Goal: Check status: Check status

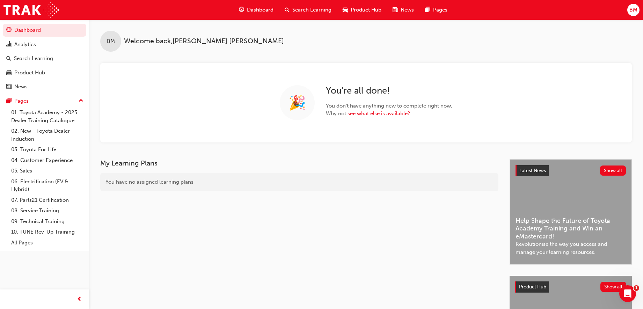
click at [313, 7] on span "Search Learning" at bounding box center [311, 10] width 39 height 8
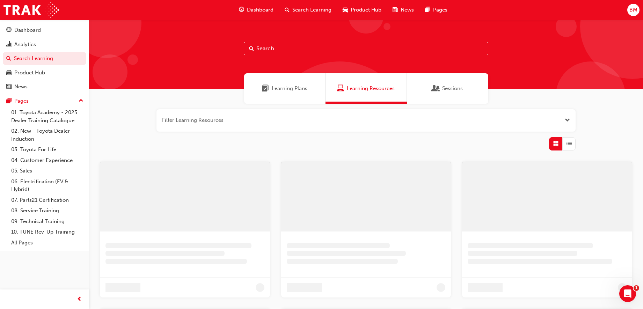
click at [291, 49] on input "text" at bounding box center [366, 48] width 245 height 13
type input "sdt"
click at [295, 83] on div "Learning Plans" at bounding box center [287, 88] width 81 height 30
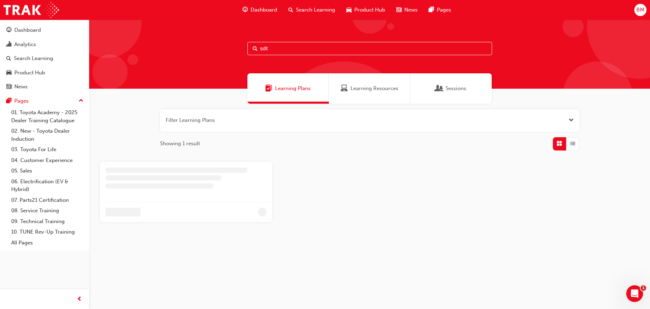
click at [180, 194] on div at bounding box center [186, 182] width 172 height 41
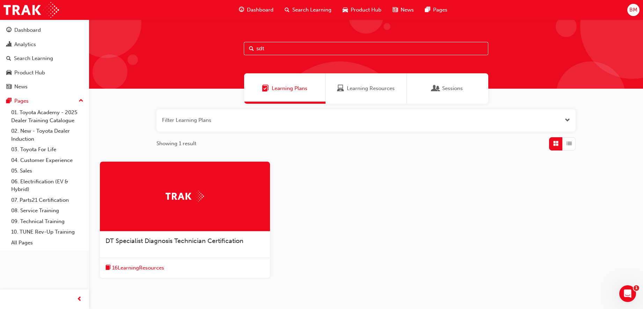
click at [180, 194] on img at bounding box center [185, 196] width 38 height 11
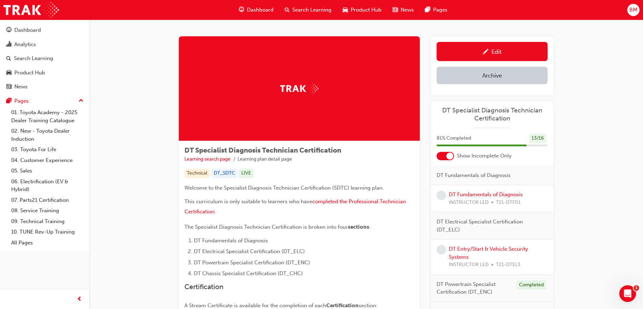
click at [451, 158] on div at bounding box center [449, 156] width 7 height 7
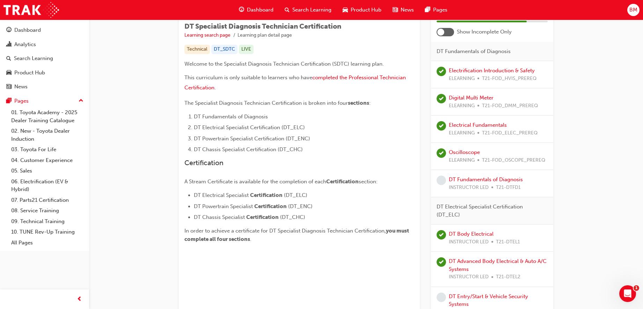
scroll to position [108, 0]
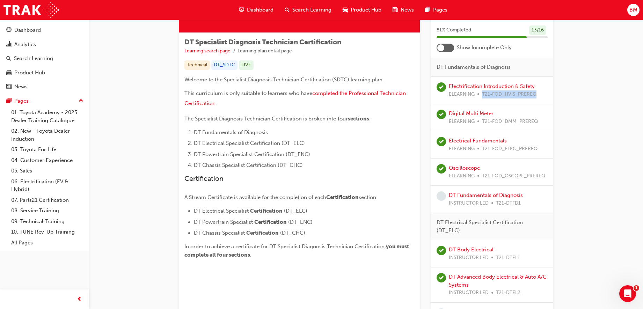
drag, startPoint x: 535, startPoint y: 94, endPoint x: 482, endPoint y: 98, distance: 53.3
click at [482, 98] on div "Electrification Introduction & Safety ELEARNING T21-FOD_HVIS_PREREQ" at bounding box center [492, 90] width 122 height 27
copy span "T21-FOD_HVIS_PREREQ"
drag, startPoint x: 537, startPoint y: 122, endPoint x: 481, endPoint y: 126, distance: 55.7
click at [481, 126] on div "Digital Multi Meter ELEARNING T21-FOD_DMM_PREREQ" at bounding box center [492, 117] width 122 height 27
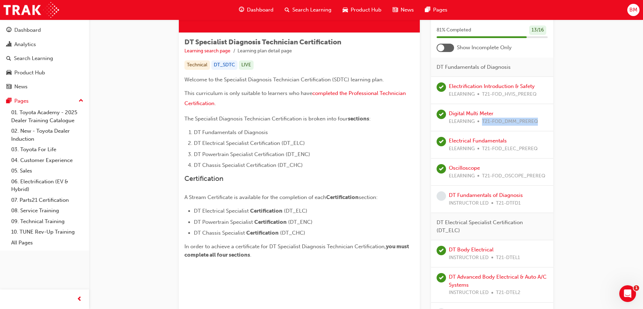
copy span "T21-FOD_DMM_PREREQ"
drag, startPoint x: 538, startPoint y: 148, endPoint x: 481, endPoint y: 153, distance: 57.8
click at [481, 153] on div "Electrical Fundamentals ELEARNING T21-FOD_ELEC_PREREQ" at bounding box center [492, 144] width 122 height 27
copy span "T21-FOD_ELEC_PREREQ"
drag, startPoint x: 544, startPoint y: 175, endPoint x: 481, endPoint y: 184, distance: 63.2
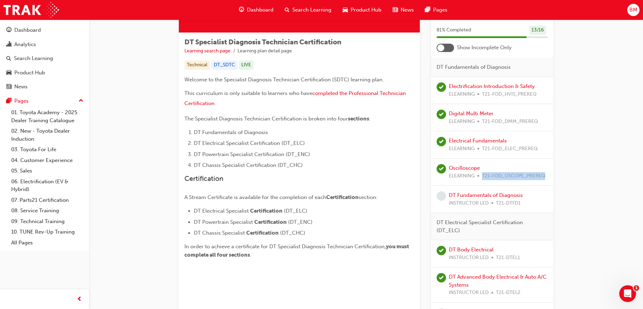
click at [481, 184] on div "Oscilloscope ELEARNING T21-FOD_OSCOPE_PREREQ" at bounding box center [492, 172] width 122 height 27
copy span "T21-FOD_OSCOPE_PREREQ"
click at [41, 47] on div "Analytics" at bounding box center [44, 44] width 76 height 9
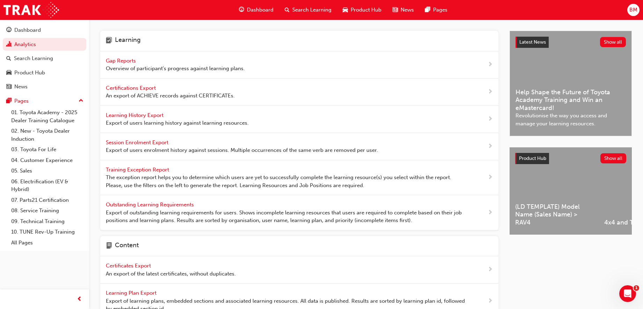
click at [128, 59] on span "Gap Reports" at bounding box center [121, 61] width 31 height 6
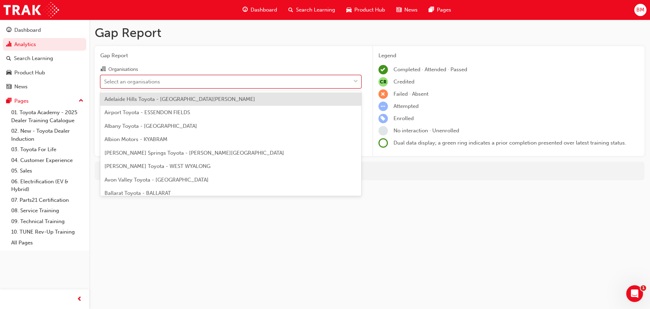
click at [167, 79] on div "Select an organisations" at bounding box center [226, 81] width 250 height 12
click at [105, 79] on input "Organisations option Adelaide Hills Toyota - [GEOGRAPHIC_DATA][PERSON_NAME] foc…" at bounding box center [104, 81] width 1 height 6
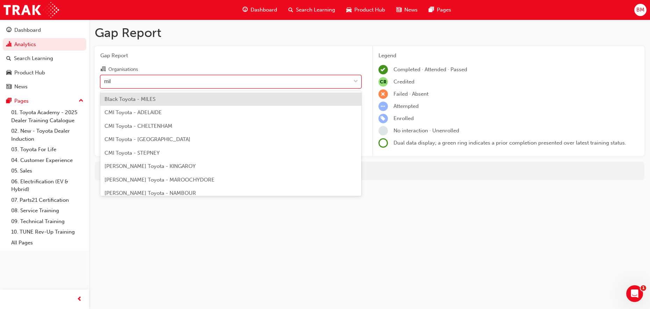
type input "mill"
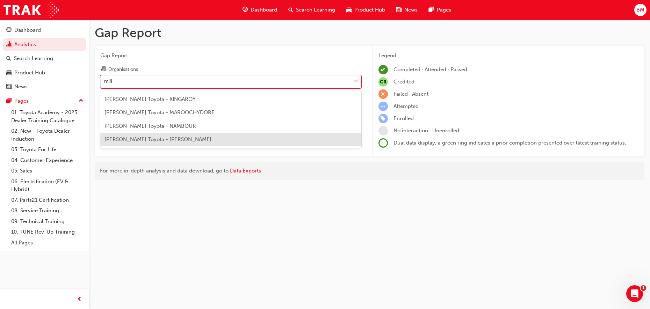
click at [173, 139] on span "[PERSON_NAME] Toyota - [PERSON_NAME]" at bounding box center [157, 139] width 107 height 6
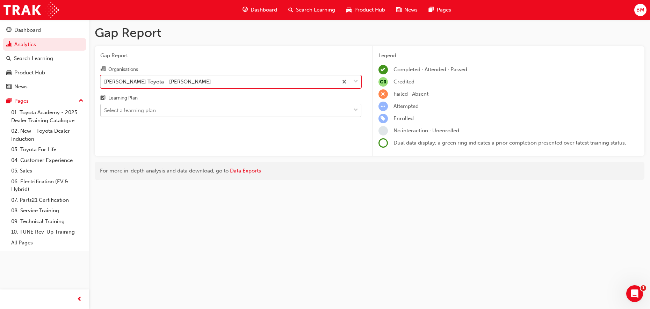
click at [165, 111] on div "Select a learning plan" at bounding box center [226, 110] width 250 height 12
click at [105, 111] on input "Learning Plan Select a learning plan" at bounding box center [104, 110] width 1 height 6
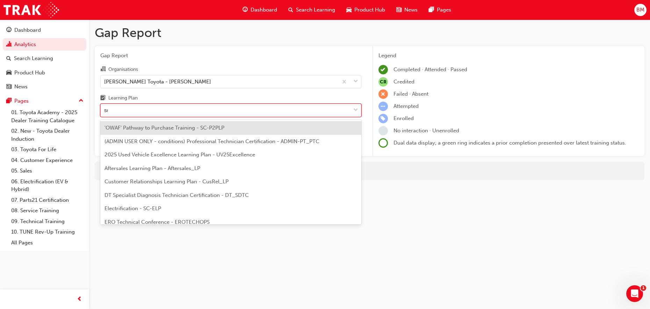
type input "sdt"
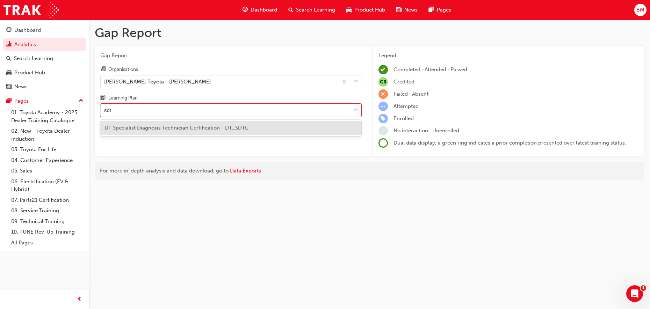
click at [164, 127] on span "DT Specialist Diagnosis Technician Certification - DT_SDTC" at bounding box center [176, 128] width 144 height 6
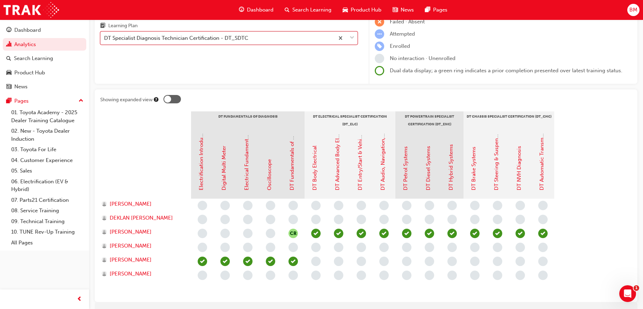
scroll to position [80, 0]
